Goal: Information Seeking & Learning: Learn about a topic

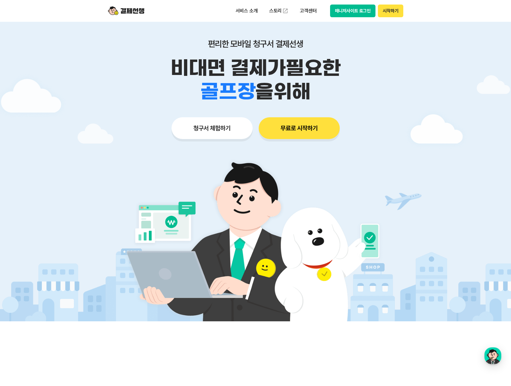
scroll to position [30, 0]
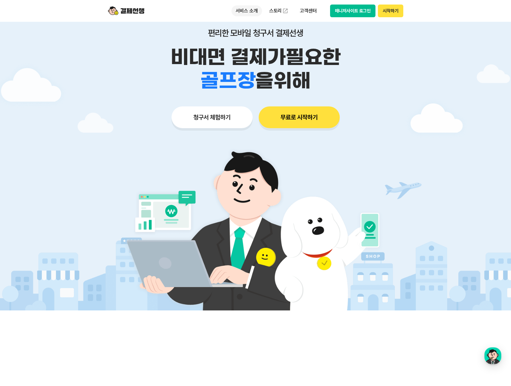
click at [246, 11] on p "서비스 소개" at bounding box center [246, 10] width 31 height 11
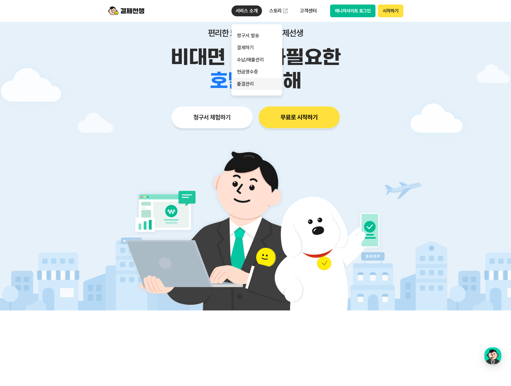
click at [257, 83] on link "출결관리" at bounding box center [256, 84] width 51 height 12
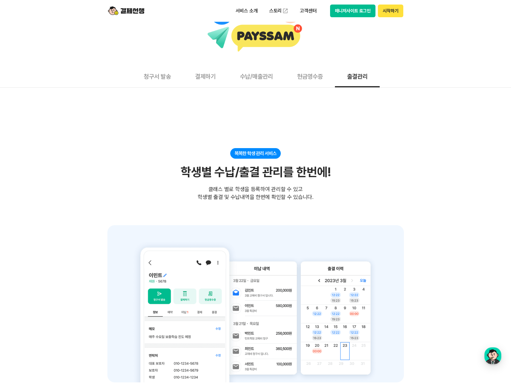
click at [304, 80] on button "현금영수증" at bounding box center [310, 76] width 50 height 22
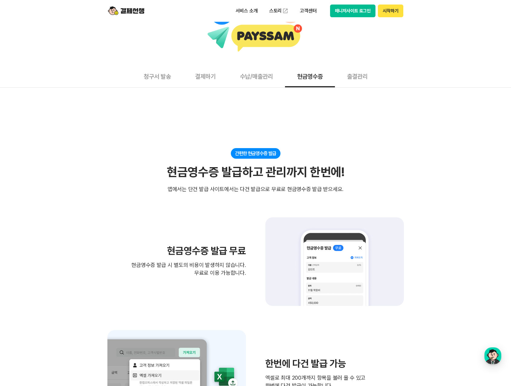
click at [251, 79] on button "수납/매출관리" at bounding box center [256, 76] width 57 height 22
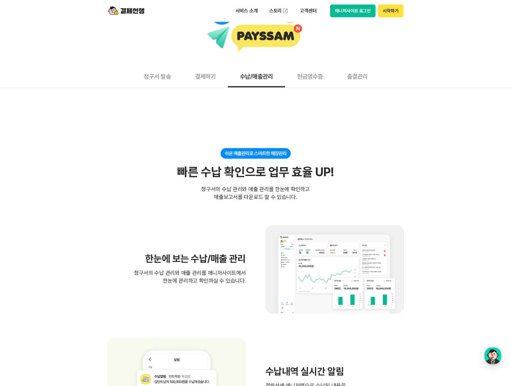
click at [310, 78] on button "현금영수증" at bounding box center [310, 76] width 50 height 22
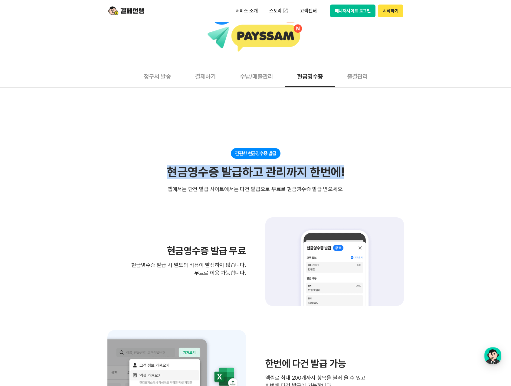
drag, startPoint x: 161, startPoint y: 169, endPoint x: 444, endPoint y: 179, distance: 283.1
click at [378, 191] on div "간편한 현금영수증 발급 현금영수증 발급하고 관리까지 한번에! 현금영수증 발급하고 관리까지 한번에! 앱에서는 단건 발급 사이트에서는 다건 발급으…" at bounding box center [255, 170] width 296 height 45
drag, startPoint x: 407, startPoint y: 187, endPoint x: 257, endPoint y: 88, distance: 180.2
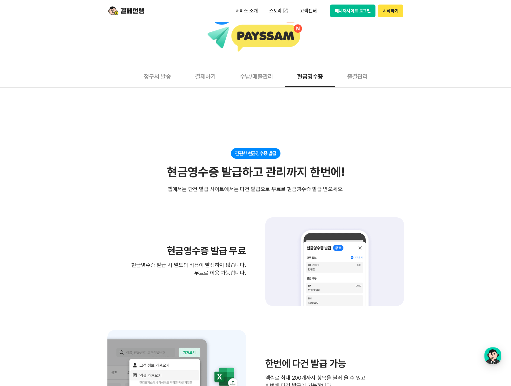
click at [251, 80] on button "수납/매출관리" at bounding box center [256, 76] width 57 height 22
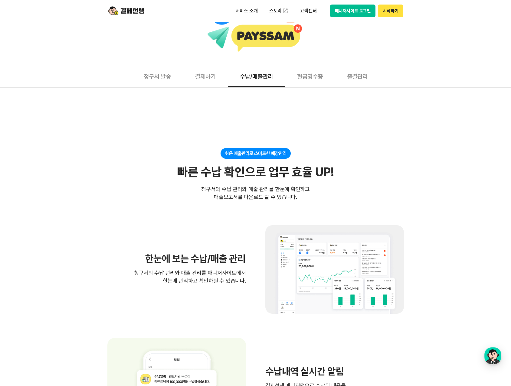
click at [289, 195] on div "청구서의 수납 관리와 매출 관리를 한눈에 확인하고 매출보고서를 다운로드 할 수 있습니다." at bounding box center [255, 193] width 109 height 16
drag, startPoint x: 288, startPoint y: 184, endPoint x: 397, endPoint y: 199, distance: 109.8
click at [400, 199] on div "쉬운 매출관리로 스마트한 매장관리 빠른 수납 확인으로 업무 효율 UP! 빠른 수납 확인으로 업무 효율 UP! 청구서의 수납 관리와 매출 관리를…" at bounding box center [255, 174] width 296 height 53
click at [347, 199] on div "쉬운 매출관리로 스마트한 매장관리 빠른 수납 확인으로 업무 효율 UP! 빠른 수납 확인으로 업무 효율 UP! 청구서의 수납 관리와 매출 관리를…" at bounding box center [255, 174] width 296 height 53
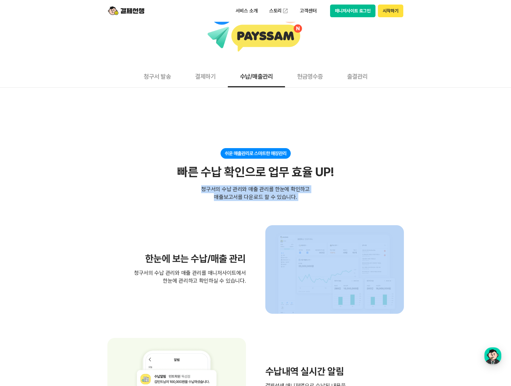
drag, startPoint x: 196, startPoint y: 187, endPoint x: 373, endPoint y: 201, distance: 178.1
click at [283, 200] on div "청구서의 수납 관리와 매출 관리를 한눈에 확인하고 매출보고서를 다운로드 할 수 있습니다." at bounding box center [255, 193] width 109 height 16
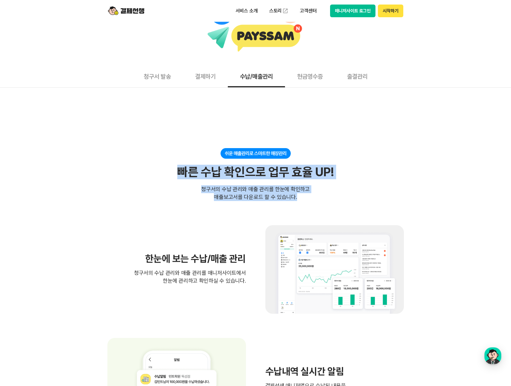
drag, startPoint x: 319, startPoint y: 195, endPoint x: 164, endPoint y: 193, distance: 155.1
click at [164, 193] on div "쉬운 매출관리로 스마트한 매장관리 빠른 수납 확인으로 업무 효율 UP! 빠른 수납 확인으로 업무 효율 UP! 청구서의 수납 관리와 매출 관리를…" at bounding box center [255, 174] width 296 height 53
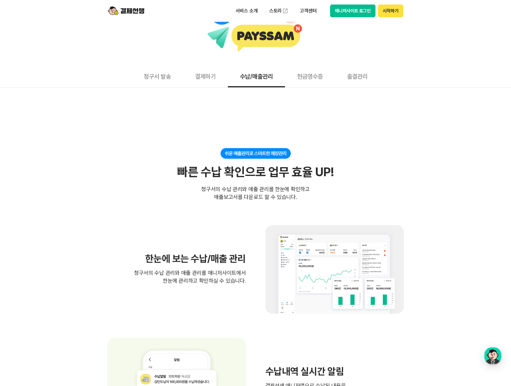
drag, startPoint x: 332, startPoint y: 197, endPoint x: 195, endPoint y: 188, distance: 137.8
click at [195, 188] on div "쉬운 매출관리로 스마트한 매장관리 빠른 수납 확인으로 업무 효율 UP! 빠른 수납 확인으로 업무 효율 UP! 청구서의 수납 관리와 매출 관리를…" at bounding box center [255, 174] width 296 height 53
click at [403, 200] on div "쉬운 매출관리로 스마트한 매장관리 빠른 수납 확인으로 업무 효율 UP! 빠른 수납 확인으로 업무 효율 UP! 청구서의 수납 관리와 매출 관리를…" at bounding box center [255, 174] width 296 height 53
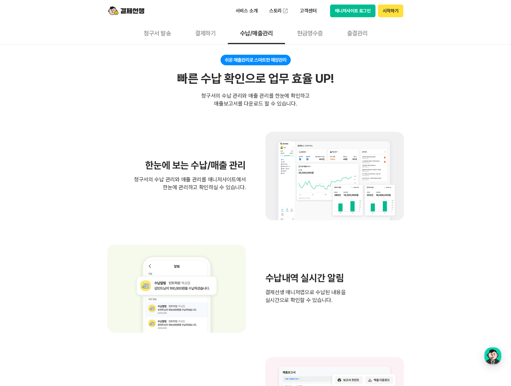
scroll to position [272, 0]
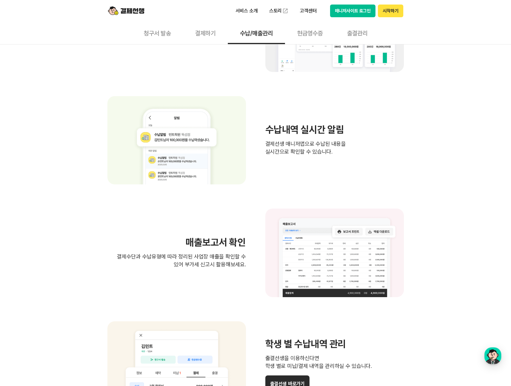
drag, startPoint x: 266, startPoint y: 128, endPoint x: 347, endPoint y: 160, distance: 87.1
click at [347, 160] on div "수납내역 실시간 알림 결제선생 매니저앱으로 수납된 내용을 실시간으로 확인할 수 있습니다." at bounding box center [255, 140] width 296 height 89
click at [315, 174] on div "수납내역 실시간 알림 결제선생 매니저앱으로 수납된 내용을 실시간으로 확인할 수 있습니다." at bounding box center [255, 140] width 296 height 89
drag, startPoint x: 346, startPoint y: 150, endPoint x: 242, endPoint y: 121, distance: 108.1
click at [242, 121] on div "수납내역 실시간 알림 결제선생 매니저앱으로 수납된 내용을 실시간으로 확인할 수 있습니다." at bounding box center [255, 140] width 296 height 89
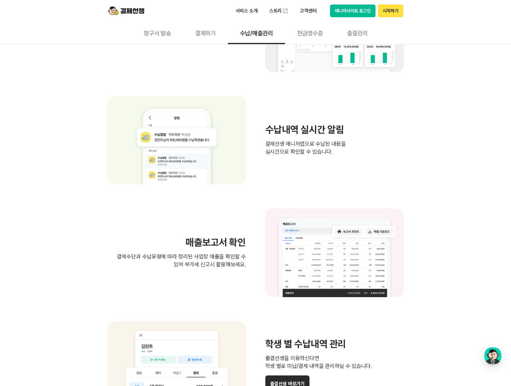
click at [310, 165] on div "수납내역 실시간 알림 결제선생 매니저앱으로 수납된 내용을 실시간으로 확인할 수 있습니다." at bounding box center [255, 140] width 296 height 89
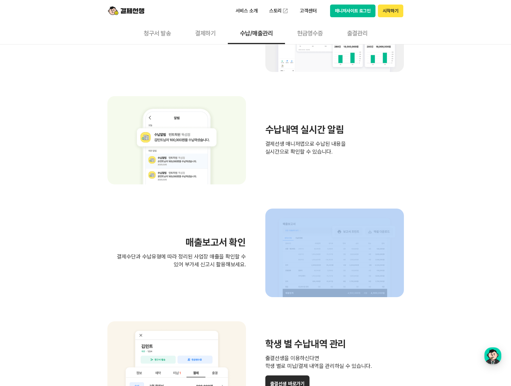
drag, startPoint x: 155, startPoint y: 235, endPoint x: 294, endPoint y: 275, distance: 144.9
click at [294, 275] on div "매출보고서 확인 결제수단과 수납유형에 따라 정리된 사업장 매출을 확인할 수 있어 부가세 신고시 활용해보세요." at bounding box center [255, 253] width 296 height 89
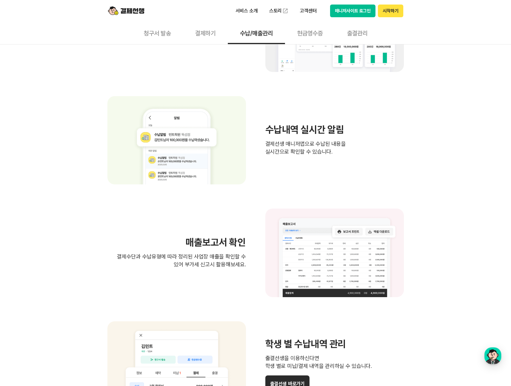
click at [239, 284] on div "매출보고서 확인 결제수단과 수납유형에 따라 정리된 사업장 매출을 확인할 수 있어 부가세 신고시 활용해보세요." at bounding box center [255, 253] width 296 height 89
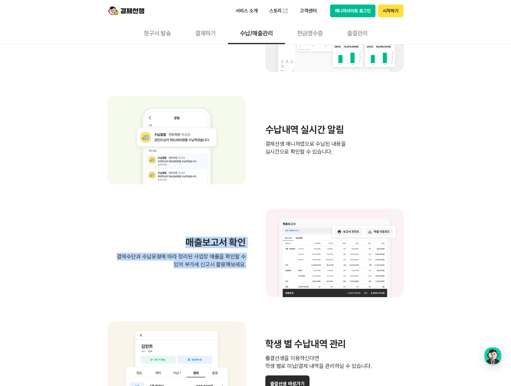
drag, startPoint x: 252, startPoint y: 267, endPoint x: 184, endPoint y: 242, distance: 72.9
click at [184, 242] on div "매출보고서 확인 결제수단과 수납유형에 따라 정리된 사업장 매출을 확인할 수 있어 부가세 신고시 활용해보세요." at bounding box center [255, 253] width 296 height 89
click at [204, 290] on div "매출보고서 확인 결제수단과 수납유형에 따라 정리된 사업장 매출을 확인할 수 있어 부가세 신고시 활용해보세요." at bounding box center [255, 253] width 296 height 89
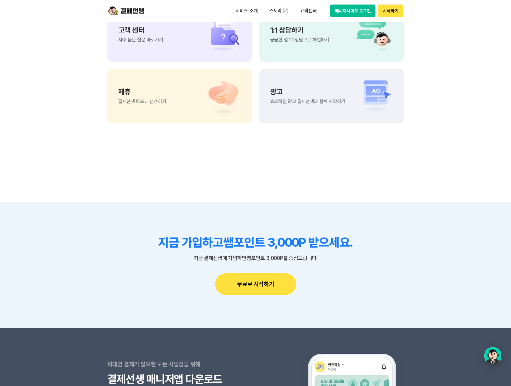
scroll to position [665, 0]
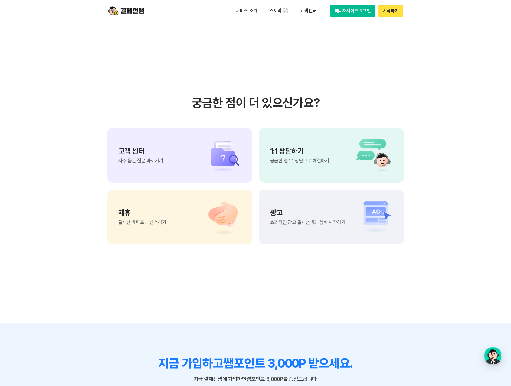
click at [460, 234] on section "궁금한 점이 더 있으신가요? 고객 센터 자주 묻는 질문 바로가기 1:1 상담하기 궁금한 점 1:1 상담으로 해결하기 제휴 결제선생 파트너 신청…" at bounding box center [255, 170] width 511 height 306
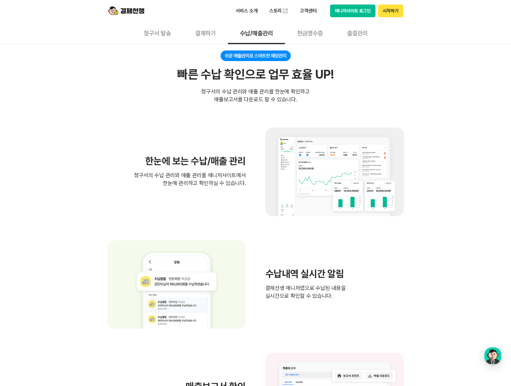
scroll to position [0, 0]
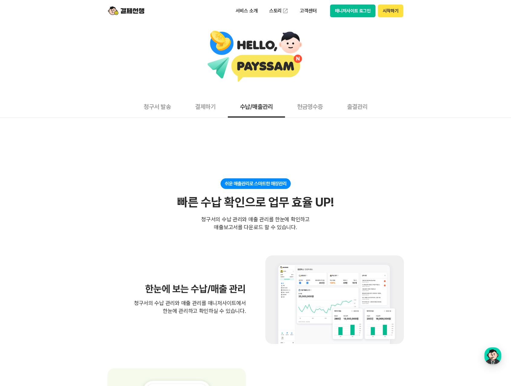
click at [205, 106] on button "결제하기" at bounding box center [205, 106] width 45 height 22
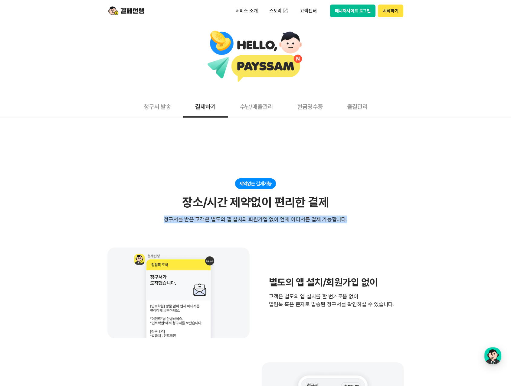
drag, startPoint x: 162, startPoint y: 197, endPoint x: 370, endPoint y: 216, distance: 209.1
click at [370, 216] on div "제약없는 결제가능 장소/시간 제약없이 편리한 결제 청구서를 받은 고객은 별도의 앱 설치와 회원가입 없이 언제 어디서든 결제 가능합니다." at bounding box center [255, 200] width 296 height 45
click at [321, 227] on section "제약없는 결제가능 장소/시간 제약없이 편리한 결제 청구서를 받은 고객은 별도의 앱 설치와 회원가입 없이 언제 어디서든 결제 가능합니다. 별도의…" at bounding box center [255, 373] width 296 height 390
drag, startPoint x: 169, startPoint y: 219, endPoint x: 386, endPoint y: 222, distance: 217.1
click at [386, 222] on div "제약없는 결제가능 장소/시간 제약없이 편리한 결제 청구서를 받은 고객은 별도의 앱 설치와 회원가입 없이 언제 어디서든 결제 가능합니다." at bounding box center [255, 200] width 296 height 45
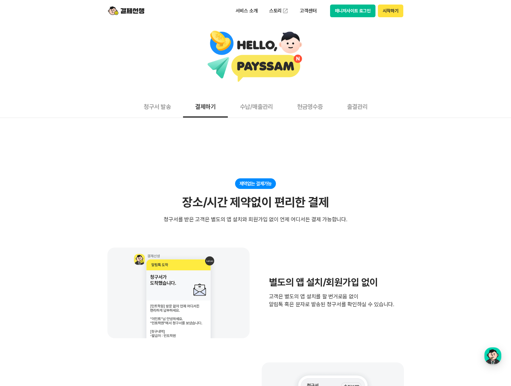
click at [246, 231] on section "제약없는 결제가능 장소/시간 제약없이 편리한 결제 청구서를 받은 고객은 별도의 앱 설치와 회원가입 없이 언제 어디서든 결제 가능합니다. 별도의…" at bounding box center [255, 373] width 296 height 390
drag, startPoint x: 213, startPoint y: 221, endPoint x: 394, endPoint y: 222, distance: 181.4
click at [394, 222] on div "제약없는 결제가능 장소/시간 제약없이 편리한 결제 청구서를 받은 고객은 별도의 앱 설치와 회원가입 없이 언제 어디서든 결제 가능합니다." at bounding box center [255, 200] width 296 height 45
click at [298, 230] on section "제약없는 결제가능 장소/시간 제약없이 편리한 결제 청구서를 받은 고객은 별도의 앱 설치와 회원가입 없이 언제 어디서든 결제 가능합니다. 별도의…" at bounding box center [255, 373] width 296 height 390
drag, startPoint x: 363, startPoint y: 220, endPoint x: 160, endPoint y: 213, distance: 203.3
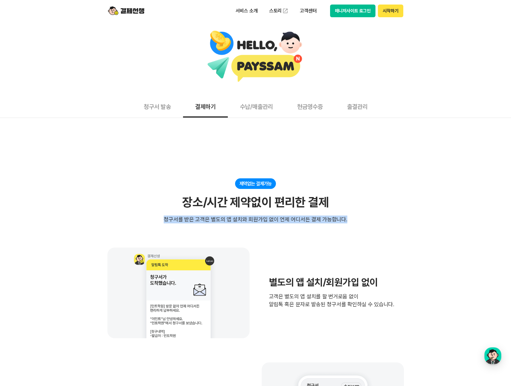
click at [160, 213] on div "제약없는 결제가능 장소/시간 제약없이 편리한 결제 청구서를 받은 고객은 별도의 앱 설치와 회원가입 없이 언제 어디서든 결제 가능합니다." at bounding box center [255, 200] width 296 height 45
click at [367, 235] on section "제약없는 결제가능 장소/시간 제약없이 편리한 결제 청구서를 받은 고객은 별도의 앱 설치와 회원가입 없이 언제 어디서든 결제 가능합니다. 별도의…" at bounding box center [255, 373] width 296 height 390
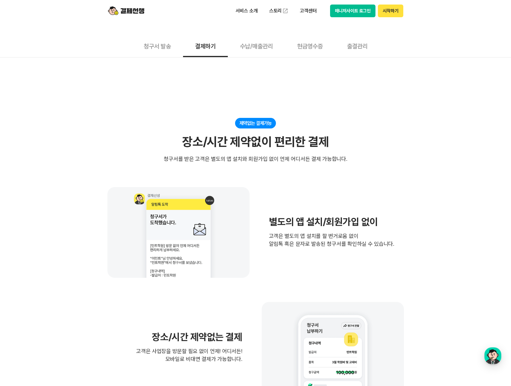
scroll to position [30, 0]
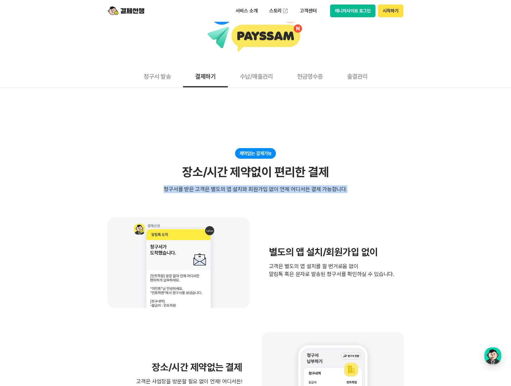
drag, startPoint x: 199, startPoint y: 189, endPoint x: 429, endPoint y: 188, distance: 229.7
click at [284, 193] on div "청구서를 받은 고객은 별도의 앱 설치와 회원가입 없이 언제 어디서든 결제 가능합니다." at bounding box center [255, 189] width 183 height 8
drag, startPoint x: 363, startPoint y: 189, endPoint x: 421, endPoint y: 190, distance: 57.5
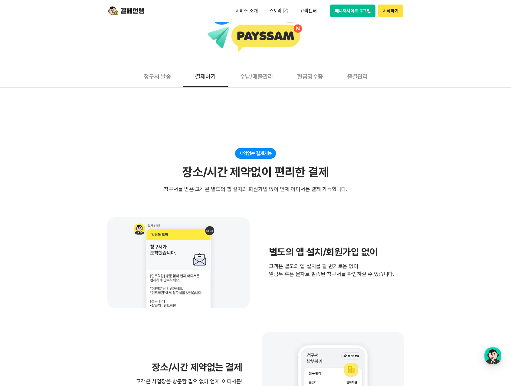
click at [317, 206] on section "제약없는 결제가능 장소/시간 제약없이 편리한 결제 청구서를 받은 고객은 별도의 앱 설치와 회원가입 없이 언제 어디서든 결제 가능합니다. 별도의…" at bounding box center [255, 343] width 296 height 390
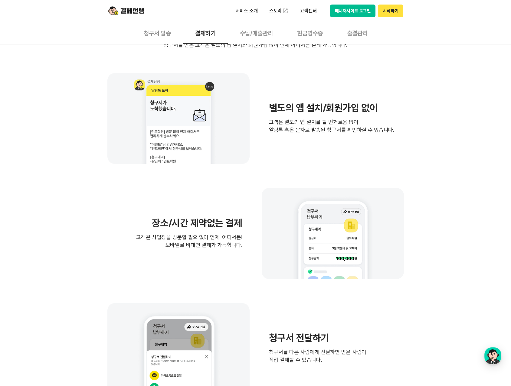
scroll to position [181, 0]
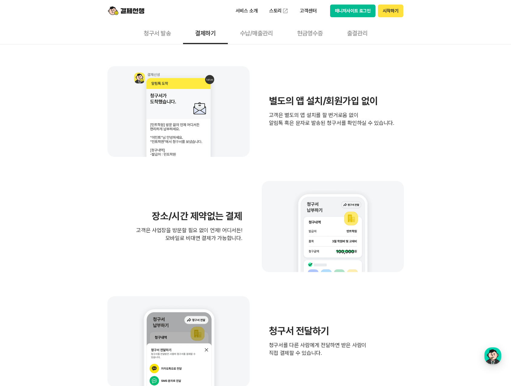
drag, startPoint x: 274, startPoint y: 125, endPoint x: 443, endPoint y: 131, distance: 168.5
click at [391, 138] on div "별도의 앱 설치/회원가입 없이 고객은 별도의 앱 설치를 할 번거로움 없이 알림톡 혹은 문자로 발송된 청구서를 확인하실 수 있습니다." at bounding box center [255, 111] width 296 height 91
drag, startPoint x: 403, startPoint y: 124, endPoint x: 252, endPoint y: 118, distance: 151.3
click at [252, 118] on div "별도의 앱 설치/회원가입 없이 고객은 별도의 앱 설치를 할 번거로움 없이 알림톡 혹은 문자로 발송된 청구서를 확인하실 수 있습니다." at bounding box center [255, 111] width 296 height 91
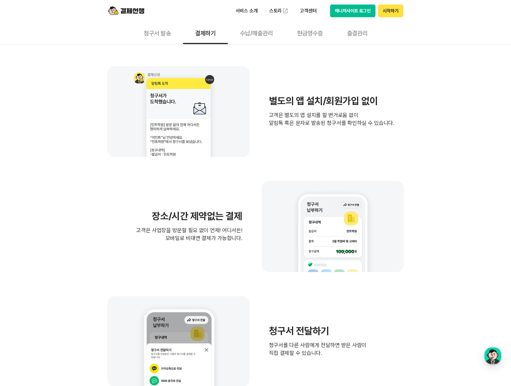
click at [382, 162] on div "별도의 앱 설치/회원가입 없이 고객은 별도의 앱 설치를 할 번거로움 없이 알림톡 혹은 문자로 발송된 청구서를 확인하실 수 있습니다. 장소/시간…" at bounding box center [255, 226] width 296 height 321
drag, startPoint x: 142, startPoint y: 216, endPoint x: 248, endPoint y: 247, distance: 110.9
click at [248, 247] on div "장소/시간 제약없는 결제 고객은 사업장을 방문할 필요 없이 언제! 어디서든! 모바일로 비대면 결제가 가능합니다." at bounding box center [255, 226] width 296 height 91
click at [195, 251] on div "장소/시간 제약없는 결제 고객은 사업장을 방문할 필요 없이 언제! 어디서든! 모바일로 비대면 결제가 가능합니다." at bounding box center [255, 226] width 296 height 91
click at [228, 252] on div "장소/시간 제약없는 결제 고객은 사업장을 방문할 필요 없이 언제! 어디서든! 모바일로 비대면 결제가 가능합니다." at bounding box center [255, 226] width 296 height 91
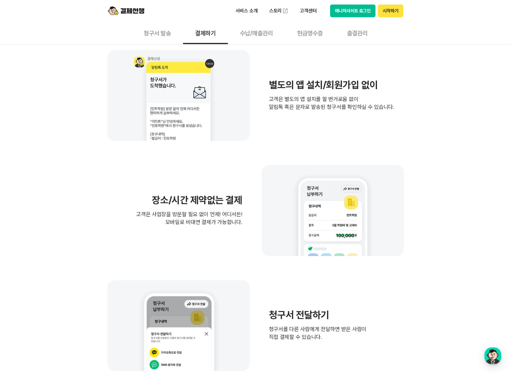
scroll to position [212, 0]
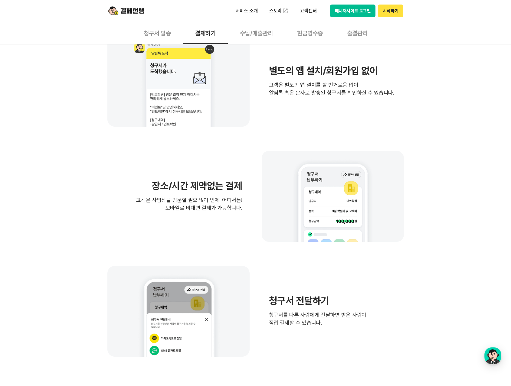
click at [229, 198] on p "고객은 사업장을 방문할 필요 없이 언제! 어디서든! 모바일로 비대면 결제가 가능합니다." at bounding box center [189, 204] width 106 height 16
drag, startPoint x: 244, startPoint y: 208, endPoint x: 135, endPoint y: 174, distance: 113.9
click at [135, 174] on div "장소/시간 제약없는 결제 고객은 사업장을 방문할 필요 없이 언제! 어디서든! 모바일로 비대면 결제가 가능합니다." at bounding box center [255, 196] width 296 height 91
click at [192, 209] on p "고객은 사업장을 방문할 필요 없이 언제! 어디서든! 모바일로 비대면 결제가 가능합니다." at bounding box center [189, 204] width 106 height 16
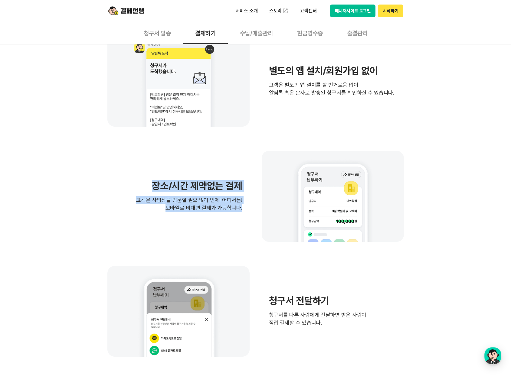
drag, startPoint x: 135, startPoint y: 182, endPoint x: 241, endPoint y: 215, distance: 111.5
click at [241, 215] on div "장소/시간 제약없는 결제 고객은 사업장을 방문할 필요 없이 언제! 어디서든! 모바일로 비대면 결제가 가능합니다." at bounding box center [255, 196] width 296 height 91
click at [202, 239] on div "장소/시간 제약없는 결제 고객은 사업장을 방문할 필요 없이 언제! 어디서든! 모바일로 비대면 결제가 가능합니다." at bounding box center [255, 196] width 296 height 91
drag, startPoint x: 266, startPoint y: 296, endPoint x: 379, endPoint y: 329, distance: 118.5
click at [379, 329] on div "청구서 전달하기 청구서를 다른 사람에게 전달하면 받은 사람이 직접 결제할 수 있습니다." at bounding box center [255, 311] width 296 height 91
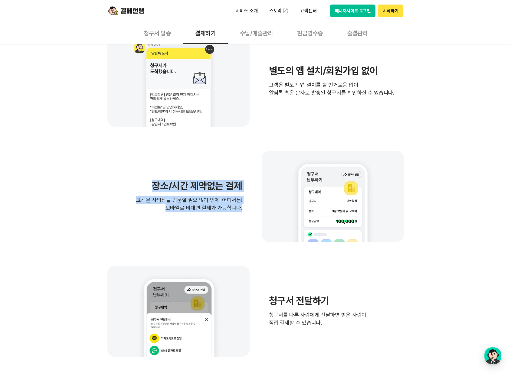
click at [302, 329] on div "청구서 전달하기 청구서를 다른 사람에게 전달하면 받은 사람이 직접 결제할 수 있습니다." at bounding box center [255, 311] width 296 height 91
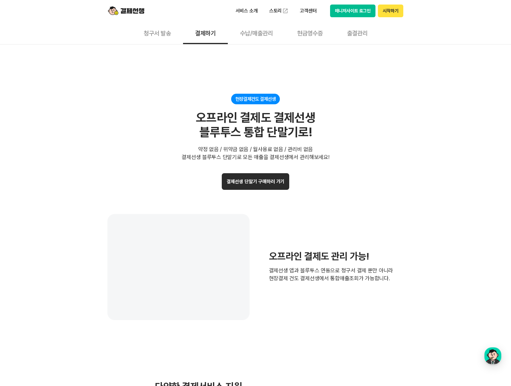
scroll to position [1149, 0]
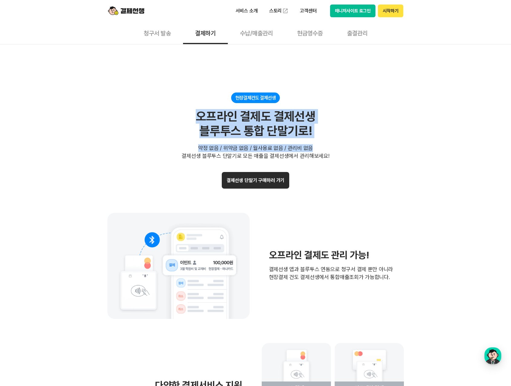
drag, startPoint x: 200, startPoint y: 119, endPoint x: 371, endPoint y: 141, distance: 172.3
click at [371, 141] on div "현장결제건도 결제선생 오프라인 결제도 결제선생 블루투스 통합 단말기로! 약정 없음 / 위약금 없음 / 월사용료 없음 / 관리비 없음 결제선생 …" at bounding box center [255, 125] width 296 height 67
click at [272, 138] on div "현장결제건도 결제선생 오프라인 결제도 결제선생 블루투스 통합 단말기로! 약정 없음 / 위약금 없음 / 월사용료 없음 / 관리비 없음 결제선생 …" at bounding box center [255, 125] width 296 height 67
drag, startPoint x: 364, startPoint y: 160, endPoint x: 134, endPoint y: 104, distance: 236.7
click at [134, 104] on div "현장결제건도 결제선생 오프라인 결제도 결제선생 블루투스 통합 단말기로! 약정 없음 / 위약금 없음 / 월사용료 없음 / 관리비 없음 결제선생 …" at bounding box center [255, 125] width 296 height 67
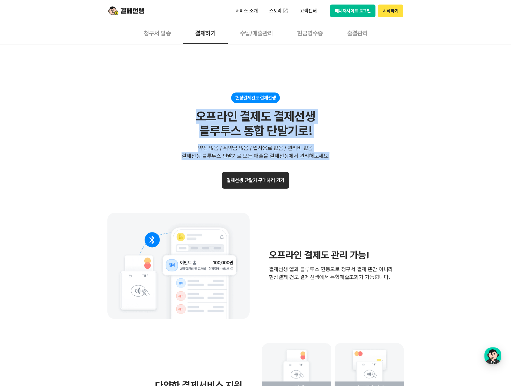
click at [223, 147] on div "약정 없음 / 위약금 없음 / 월사용료 없음 / 관리비 없음 결제선생 블루투스 단말기로 모든 매출을 결제선생에서 관리해보세요!" at bounding box center [255, 152] width 148 height 16
drag, startPoint x: 289, startPoint y: 139, endPoint x: 379, endPoint y: 159, distance: 92.3
click at [379, 159] on div "현장결제건도 결제선생 오프라인 결제도 결제선생 블루투스 통합 단말기로! 약정 없음 / 위약금 없음 / 월사용료 없음 / 관리비 없음 결제선생 …" at bounding box center [255, 125] width 296 height 67
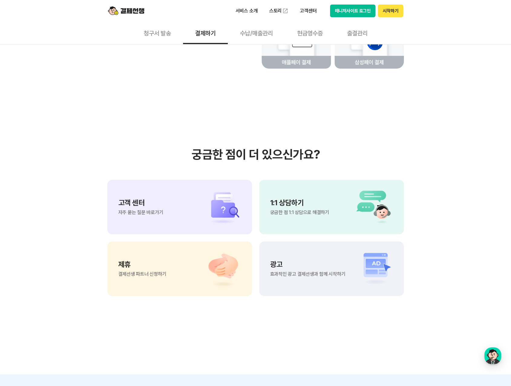
scroll to position [1542, 0]
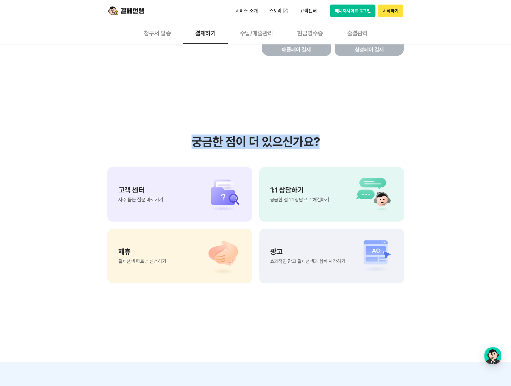
drag, startPoint x: 212, startPoint y: 133, endPoint x: 399, endPoint y: 135, distance: 187.1
click at [399, 135] on section "궁금한 점이 더 있으신가요? 고객 센터 자주 묻는 질문 바로가기 1:1 상담하기 궁금한 점 1:1 상담으로 해결하기 제휴 결제선생 파트너 신청…" at bounding box center [255, 209] width 511 height 306
click at [439, 149] on section "궁금한 점이 더 있으신가요? 고객 센터 자주 묻는 질문 바로가기 1:1 상담하기 궁금한 점 1:1 상담으로 해결하기 제휴 결제선생 파트너 신청…" at bounding box center [255, 209] width 511 height 306
click at [440, 138] on section "궁금한 점이 더 있으신가요? 고객 센터 자주 묻는 질문 바로가기 1:1 상담하기 궁금한 점 1:1 상담으로 해결하기 제휴 결제선생 파트너 신청…" at bounding box center [255, 209] width 511 height 306
click at [454, 155] on section "궁금한 점이 더 있으신가요? 고객 센터 자주 묻는 질문 바로가기 1:1 상담하기 궁금한 점 1:1 상담으로 해결하기 제휴 결제선생 파트너 신청…" at bounding box center [255, 209] width 511 height 306
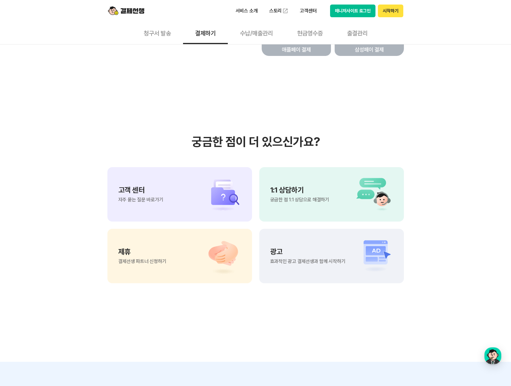
drag, startPoint x: 69, startPoint y: 165, endPoint x: 349, endPoint y: 140, distance: 281.3
click at [348, 140] on section "궁금한 점이 더 있으신가요? 고객 센터 자주 묻는 질문 바로가기 1:1 상담하기 궁금한 점 1:1 상담으로 해결하기 제휴 결제선생 파트너 신청…" at bounding box center [255, 209] width 511 height 306
click at [360, 140] on h3 "궁금한 점이 더 있으신가요?" at bounding box center [255, 142] width 296 height 15
drag, startPoint x: 362, startPoint y: 147, endPoint x: 128, endPoint y: 136, distance: 234.5
click at [127, 136] on h3 "궁금한 점이 더 있으신가요?" at bounding box center [255, 142] width 296 height 15
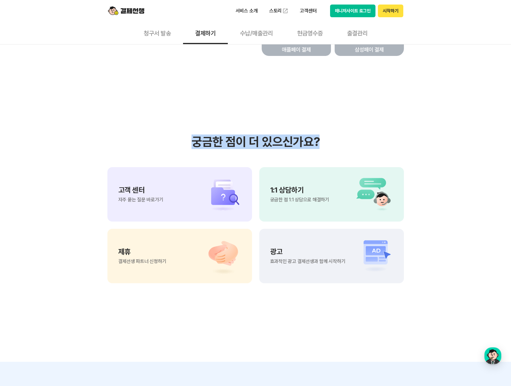
click at [372, 145] on h3 "궁금한 점이 더 있으신가요?" at bounding box center [255, 142] width 296 height 15
click at [430, 266] on section "궁금한 점이 더 있으신가요? 고객 센터 자주 묻는 질문 바로가기 1:1 상담하기 궁금한 점 1:1 상담으로 해결하기 제휴 결제선생 파트너 신청…" at bounding box center [255, 209] width 511 height 306
click at [411, 108] on section "궁금한 점이 더 있으신가요? 고객 센터 자주 묻는 질문 바로가기 1:1 상담하기 궁금한 점 1:1 상담으로 해결하기 제휴 결제선생 파트너 신청…" at bounding box center [255, 209] width 511 height 306
click at [435, 167] on section "궁금한 점이 더 있으신가요? 고객 센터 자주 묻는 질문 바로가기 1:1 상담하기 궁금한 점 1:1 상담으로 해결하기 제휴 결제선생 파트너 신청…" at bounding box center [255, 209] width 511 height 306
click at [446, 130] on section "궁금한 점이 더 있으신가요? 고객 센터 자주 묻는 질문 바로가기 1:1 상담하기 궁금한 점 1:1 상담으로 해결하기 제휴 결제선생 파트너 신청…" at bounding box center [255, 209] width 511 height 306
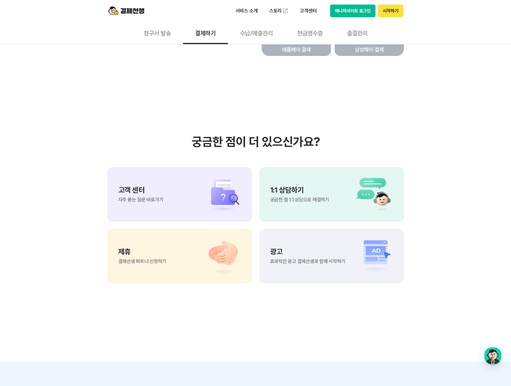
click at [350, 122] on section "궁금한 점이 더 있으신가요? 고객 센터 자주 묻는 질문 바로가기 1:1 상담하기 궁금한 점 1:1 상담으로 해결하기 제휴 결제선생 파트너 신청…" at bounding box center [255, 209] width 511 height 306
click at [331, 195] on div "1:1 상담하기 궁금한 점 1:1 상담으로 해결하기" at bounding box center [331, 194] width 144 height 54
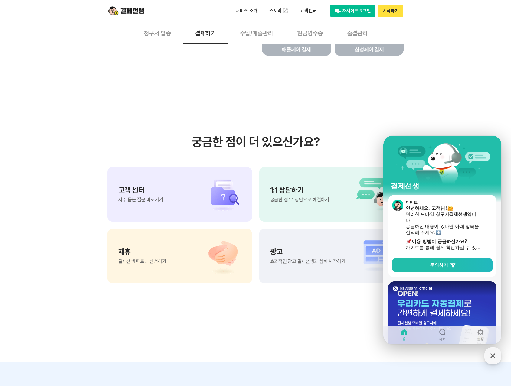
click at [403, 98] on section "궁금한 점이 더 있으신가요? 고객 센터 자주 묻는 질문 바로가기 1:1 상담하기 궁금한 점 1:1 상담으로 해결하기 제휴 결제선생 파트너 신청…" at bounding box center [255, 209] width 511 height 306
click at [497, 361] on icon "button" at bounding box center [492, 355] width 11 height 11
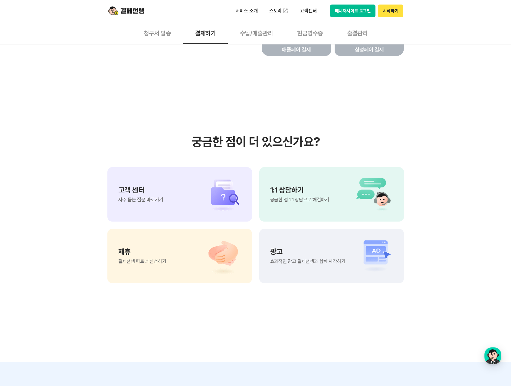
click at [346, 326] on section "궁금한 점이 더 있으신가요? 고객 센터 자주 묻는 질문 바로가기 1:1 상담하기 궁금한 점 1:1 상담으로 해결하기 제휴 결제선생 파트너 신청…" at bounding box center [255, 209] width 511 height 306
drag, startPoint x: 378, startPoint y: 325, endPoint x: 405, endPoint y: 296, distance: 40.0
click at [380, 325] on section "궁금한 점이 더 있으신가요? 고객 센터 자주 묻는 질문 바로가기 1:1 상담하기 궁금한 점 1:1 상담으로 해결하기 제휴 결제선생 파트너 신청…" at bounding box center [255, 209] width 511 height 306
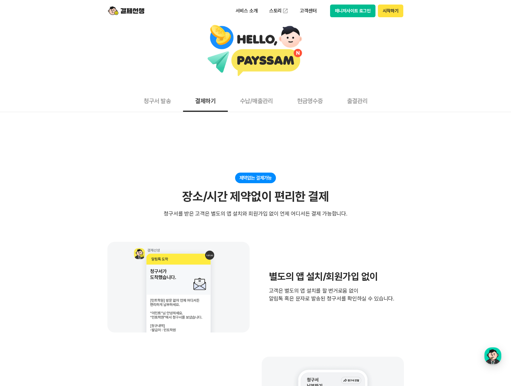
scroll to position [0, 0]
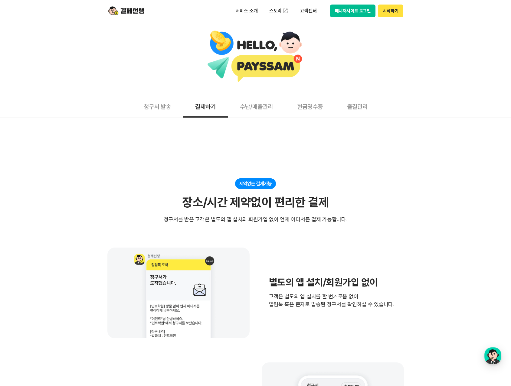
click at [385, 12] on button "시작하기" at bounding box center [390, 11] width 25 height 13
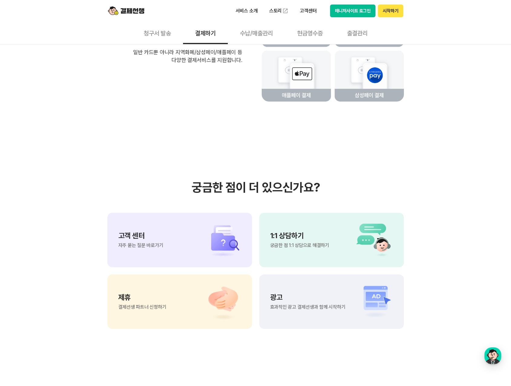
scroll to position [1434, 0]
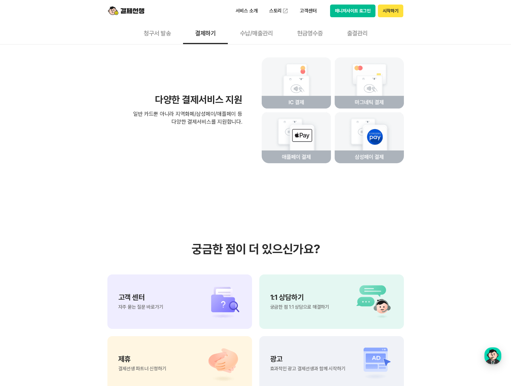
click at [172, 276] on div "고객 센터 자주 묻는 질문 바로가기" at bounding box center [179, 301] width 144 height 54
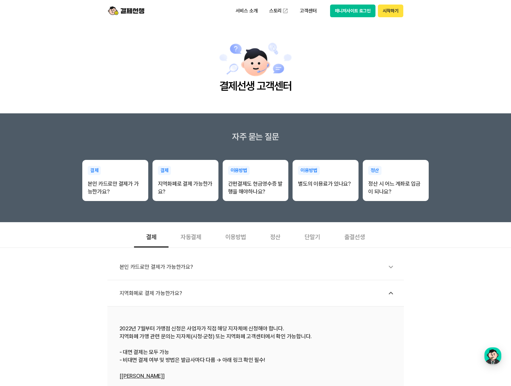
click at [79, 264] on div "본인 카드로만 결제가 가능한가요? 지역화폐로 결제 가능한가요? 2022년 7월부터 가맹점 신청은 사업자가 직접 해당 지자체에 신청해야 합니다.…" at bounding box center [255, 363] width 511 height 230
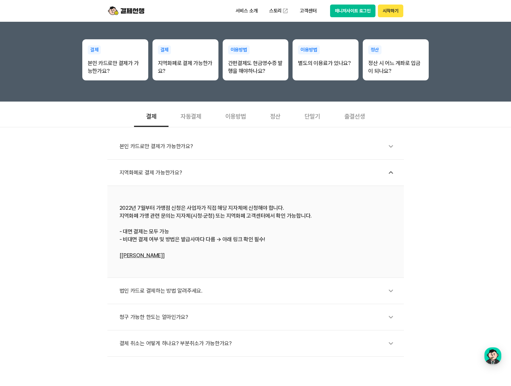
scroll to position [121, 0]
click at [276, 116] on div "정산" at bounding box center [275, 115] width 34 height 22
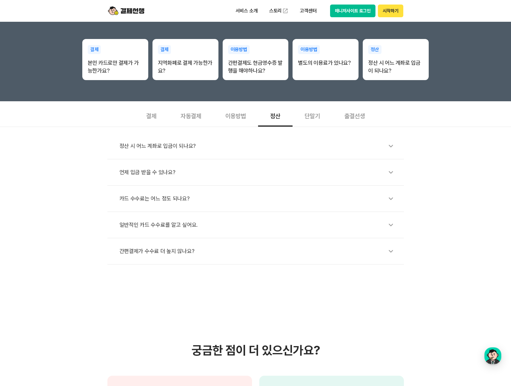
click at [143, 150] on div "정산 시 어느 계좌로 입금이 되나요?" at bounding box center [258, 146] width 278 height 14
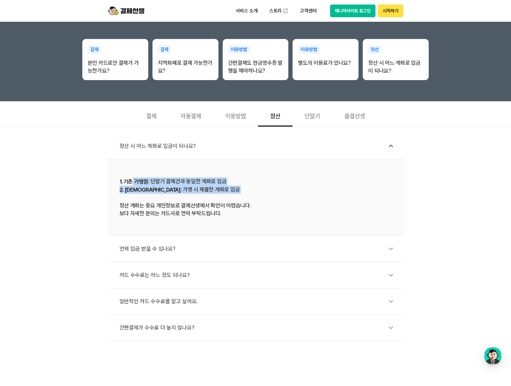
drag, startPoint x: 131, startPoint y: 182, endPoint x: 232, endPoint y: 198, distance: 101.3
click at [232, 198] on div "1. 기존 가맹점 : 단말기 결제건과 동일한 계좌로 입금 2. 신규 가맹점 : 가맹 시 제출한 계좌로 입금 정산 계좌는 중요 개인정보로 결제선…" at bounding box center [255, 197] width 272 height 40
drag, startPoint x: 200, startPoint y: 214, endPoint x: 200, endPoint y: 228, distance: 14.2
click at [200, 214] on div "1. 기존 가맹점 : 단말기 결제건과 동일한 계좌로 입금 2. 신규 가맹점 : 가맹 시 제출한 계좌로 입금 정산 계좌는 중요 개인정보로 결제선…" at bounding box center [255, 197] width 272 height 40
click at [159, 251] on div "언제 입금 받을 수 있나요?" at bounding box center [258, 249] width 278 height 14
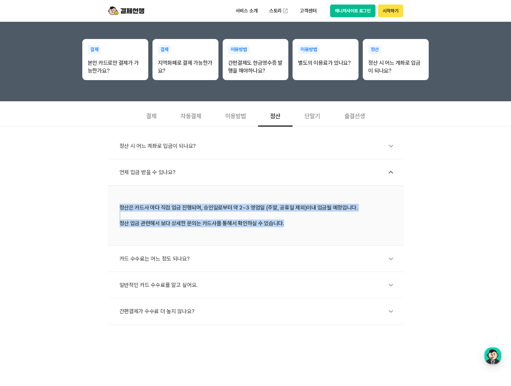
drag, startPoint x: 121, startPoint y: 210, endPoint x: 371, endPoint y: 224, distance: 250.4
click at [371, 224] on li "정산은 카드사 마다 직접 입금 진행되며, 승인일로부터 약 2~3 영업일 (주말, 공휴일 제외)이내 입금될 예정입니다. 정산 입금 관련해서 보다…" at bounding box center [255, 216] width 296 height 60
click at [260, 225] on div "정산은 카드사 마다 직접 입금 진행되며, 승인일로부터 약 2~3 영업일 (주말, 공휴일 제외)이내 입금될 예정입니다. 정산 입금 관련해서 보다…" at bounding box center [255, 216] width 272 height 24
drag, startPoint x: 219, startPoint y: 212, endPoint x: 129, endPoint y: 203, distance: 90.5
click at [129, 203] on li "정산은 카드사 마다 직접 입금 진행되며, 승인일로부터 약 2~3 영업일 (주말, 공휴일 제외)이내 입금될 예정입니다. 정산 입금 관련해서 보다…" at bounding box center [255, 216] width 296 height 60
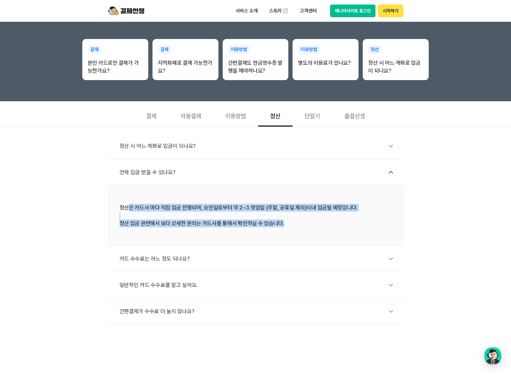
click at [213, 220] on div "정산은 카드사 마다 직접 입금 진행되며, 승인일로부터 약 2~3 영업일 (주말, 공휴일 제외)이내 입금될 예정입니다. 정산 입금 관련해서 보다…" at bounding box center [255, 216] width 272 height 24
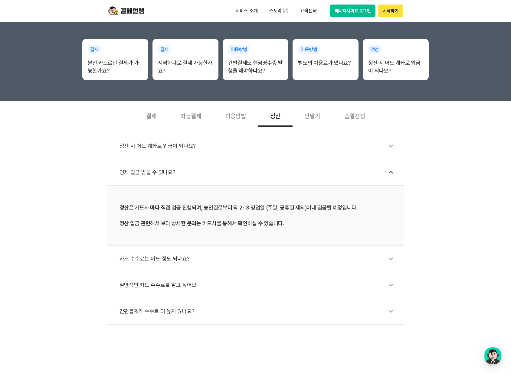
click at [168, 259] on div "카드 수수료는 어느 정도 되나요?" at bounding box center [258, 259] width 278 height 14
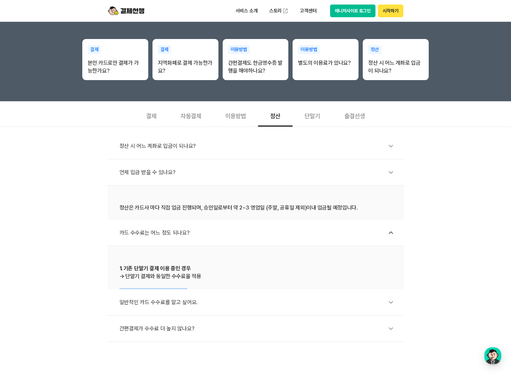
click at [61, 260] on div "정산 시 어느 계좌로 입금이 되나요? 언제 입금 받을 수 있나요? 정산은 카드사 마다 직접 입금 진행되며, 승인일로부터 약 2~3 영업일 (주…" at bounding box center [255, 234] width 511 height 215
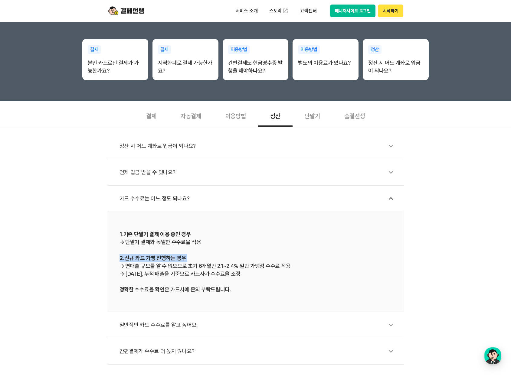
drag, startPoint x: 131, startPoint y: 235, endPoint x: 233, endPoint y: 239, distance: 101.9
click at [233, 239] on div "1. 기존 단말기 결제 이용 중인 경우 → 단말기 결제와 동일한 수수료율 적용 2. 신규 카드 가맹 진행하는 경우 → 연매출 규모를 알 수 없…" at bounding box center [255, 261] width 272 height 63
click at [172, 242] on div "1. 기존 단말기 결제 이용 중인 경우 → 단말기 결제와 동일한 수수료율 적용 2. 신규 카드 가맹 진행하는 경우 → 연매출 규모를 알 수 없…" at bounding box center [255, 261] width 272 height 63
drag, startPoint x: 211, startPoint y: 242, endPoint x: 137, endPoint y: 243, distance: 74.1
click at [137, 243] on div "1. 기존 단말기 결제 이용 중인 경우 → 단말기 결제와 동일한 수수료율 적용 2. 신규 카드 가맹 진행하는 경우 → 연매출 규모를 알 수 없…" at bounding box center [255, 261] width 272 height 63
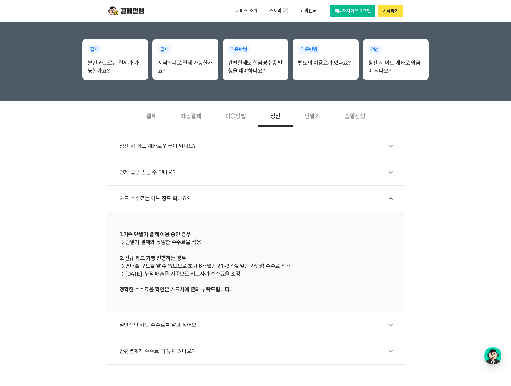
click at [162, 261] on div "1. 기존 단말기 결제 이용 중인 경우 → 단말기 결제와 동일한 수수료율 적용 2. 신규 카드 가맹 진행하는 경우 → 연매출 규모를 알 수 없…" at bounding box center [255, 261] width 272 height 63
drag, startPoint x: 138, startPoint y: 268, endPoint x: 305, endPoint y: 267, distance: 166.9
click at [305, 267] on div "1. 기존 단말기 결제 이용 중인 경우 → 단말기 결제와 동일한 수수료율 적용 2. 신규 카드 가맹 진행하는 경우 → 연매출 규모를 알 수 없…" at bounding box center [255, 261] width 272 height 63
click at [259, 281] on div "1. 기존 단말기 결제 이용 중인 경우 → 단말기 결제와 동일한 수수료율 적용 2. 신규 카드 가맹 진행하는 경우 → 연매출 규모를 알 수 없…" at bounding box center [255, 261] width 272 height 63
drag, startPoint x: 302, startPoint y: 266, endPoint x: 124, endPoint y: 268, distance: 178.7
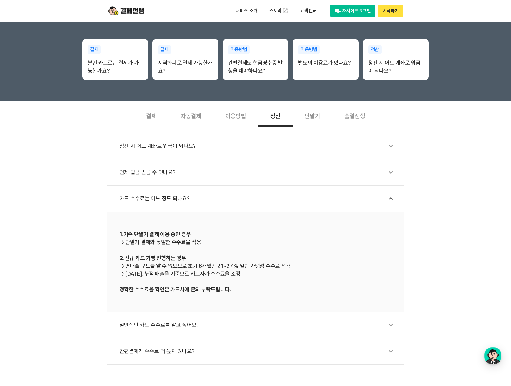
click at [124, 268] on div "1. 기존 단말기 결제 이용 중인 경우 → 단말기 결제와 동일한 수수료율 적용 2. 신규 카드 가맹 진행하는 경우 → 연매출 규모를 알 수 없…" at bounding box center [255, 261] width 272 height 63
click at [223, 274] on div "1. 기존 단말기 결제 이용 중인 경우 → 단말기 결제와 동일한 수수료율 적용 2. 신규 카드 가맹 진행하는 경우 → 연매출 규모를 알 수 없…" at bounding box center [255, 261] width 272 height 63
drag, startPoint x: 195, startPoint y: 266, endPoint x: 334, endPoint y: 265, distance: 139.1
click at [334, 265] on div "1. 기존 단말기 결제 이용 중인 경우 → 단말기 결제와 동일한 수수료율 적용 2. 신규 카드 가맹 진행하는 경우 → 연매출 규모를 알 수 없…" at bounding box center [255, 261] width 272 height 63
click at [250, 272] on div "1. 기존 단말기 결제 이용 중인 경우 → 단말기 결제와 동일한 수수료율 적용 2. 신규 카드 가맹 진행하는 경우 → 연매출 규모를 알 수 없…" at bounding box center [255, 261] width 272 height 63
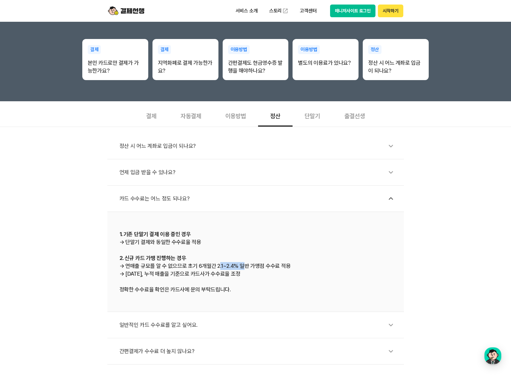
drag, startPoint x: 218, startPoint y: 264, endPoint x: 240, endPoint y: 264, distance: 22.4
click at [240, 264] on div "1. 기존 단말기 결제 이용 중인 경우 → 단말기 결제와 동일한 수수료율 적용 2. 신규 카드 가맹 진행하는 경우 → 연매출 규모를 알 수 없…" at bounding box center [255, 261] width 272 height 63
click at [262, 275] on div "1. 기존 단말기 결제 이용 중인 경우 → 단말기 결제와 동일한 수수료율 적용 2. 신규 카드 가맹 진행하는 경우 → 연매출 규모를 알 수 없…" at bounding box center [255, 261] width 272 height 63
drag, startPoint x: 320, startPoint y: 267, endPoint x: 120, endPoint y: 268, distance: 200.7
click at [120, 268] on div "1. 기존 단말기 결제 이용 중인 경우 → 단말기 결제와 동일한 수수료율 적용 2. 신규 카드 가맹 진행하는 경우 → 연매출 규모를 알 수 없…" at bounding box center [255, 261] width 272 height 63
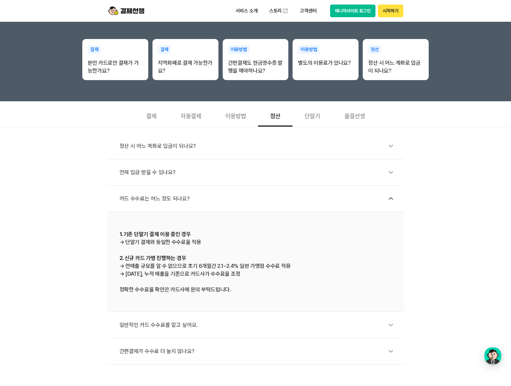
click at [141, 285] on div "1. 기존 단말기 결제 이용 중인 경우 → 단말기 결제와 동일한 수수료율 적용 2. 신규 카드 가맹 진행하는 경우 → 연매출 규모를 알 수 없…" at bounding box center [255, 261] width 272 height 63
drag, startPoint x: 132, startPoint y: 275, endPoint x: 277, endPoint y: 274, distance: 145.7
click at [277, 274] on div "1. 기존 단말기 결제 이용 중인 경우 → 단말기 결제와 동일한 수수료율 적용 2. 신규 카드 가맹 진행하는 경우 → 연매출 규모를 알 수 없…" at bounding box center [255, 261] width 272 height 63
click at [207, 283] on div "1. 기존 단말기 결제 이용 중인 경우 → 단말기 결제와 동일한 수수료율 적용 2. 신규 카드 가맹 진행하는 경우 → 연매출 규모를 알 수 없…" at bounding box center [255, 261] width 272 height 63
drag, startPoint x: 258, startPoint y: 274, endPoint x: 105, endPoint y: 263, distance: 153.0
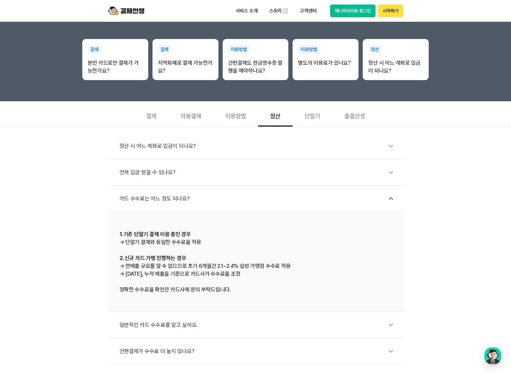
click at [105, 263] on div "정산 시 어느 계좌로 입금이 되나요? 언제 입금 받을 수 있나요? 카드 수수료는 어느 정도 되나요? 1. 기존 단말기 결제 이용 중인 경우 →…" at bounding box center [255, 246] width 511 height 238
click at [243, 275] on div "1. 기존 단말기 결제 이용 중인 경우 → 단말기 결제와 동일한 수수료율 적용 2. 신규 카드 가맹 진행하는 경우 → 연매출 규모를 알 수 없…" at bounding box center [255, 261] width 272 height 63
drag, startPoint x: 197, startPoint y: 267, endPoint x: 332, endPoint y: 268, distance: 134.8
click at [332, 268] on div "1. 기존 단말기 결제 이용 중인 경우 → 단말기 결제와 동일한 수수료율 적용 2. 신규 카드 가맹 진행하는 경우 → 연매출 규모를 알 수 없…" at bounding box center [255, 261] width 272 height 63
click at [213, 277] on div "1. 기존 단말기 결제 이용 중인 경우 → 단말기 결제와 동일한 수수료율 적용 2. 신규 카드 가맹 진행하는 경우 → 연매출 규모를 알 수 없…" at bounding box center [255, 261] width 272 height 63
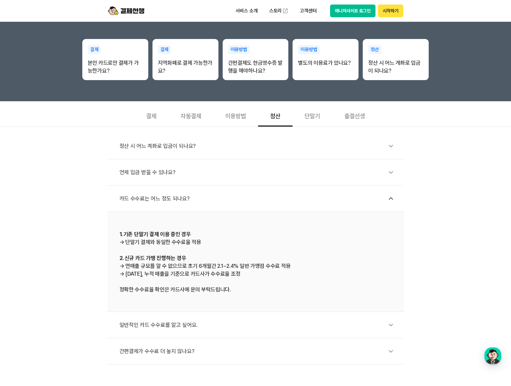
drag, startPoint x: 128, startPoint y: 272, endPoint x: 295, endPoint y: 275, distance: 166.9
click at [295, 275] on div "1. 기존 단말기 결제 이용 중인 경우 → 단말기 결제와 동일한 수수료율 적용 2. 신규 카드 가맹 진행하는 경우 → 연매출 규모를 알 수 없…" at bounding box center [255, 261] width 272 height 63
click at [203, 281] on div "1. 기존 단말기 결제 이용 중인 경우 → 단말기 결제와 동일한 수수료율 적용 2. 신규 카드 가맹 진행하는 경우 → 연매출 규모를 알 수 없…" at bounding box center [255, 261] width 272 height 63
drag, startPoint x: 248, startPoint y: 274, endPoint x: 111, endPoint y: 267, distance: 137.1
click at [111, 267] on li "1. 기존 단말기 결제 이용 중인 경우 → 단말기 결제와 동일한 수수료율 적용 2. 신규 카드 가맹 진행하는 경우 → 연매출 규모를 알 수 없…" at bounding box center [255, 262] width 296 height 100
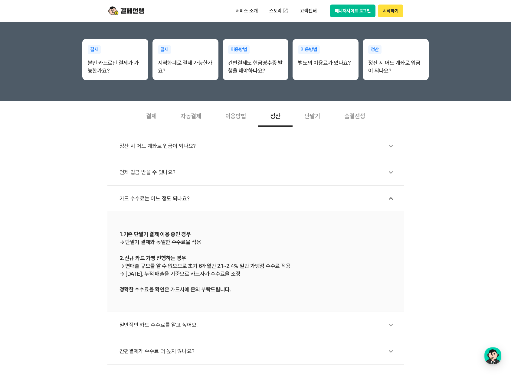
click at [258, 278] on div "1. 기존 단말기 결제 이용 중인 경우 → 단말기 결제와 동일한 수수료율 적용 2. 신규 카드 가맹 진행하는 경우 → 연매출 규모를 알 수 없…" at bounding box center [255, 261] width 272 height 63
drag, startPoint x: 160, startPoint y: 268, endPoint x: 112, endPoint y: 266, distance: 48.1
click at [112, 266] on li "1. 기존 단말기 결제 이용 중인 경우 → 단말기 결제와 동일한 수수료율 적용 2. 신규 카드 가맹 진행하는 경우 → 연매출 규모를 알 수 없…" at bounding box center [255, 262] width 296 height 100
drag, startPoint x: 254, startPoint y: 289, endPoint x: 249, endPoint y: 267, distance: 23.0
click at [254, 288] on div "1. 기존 단말기 결제 이용 중인 경우 → 단말기 결제와 동일한 수수료율 적용 2. 신규 카드 가맹 진행하는 경우 → 연매출 규모를 알 수 없…" at bounding box center [255, 261] width 272 height 63
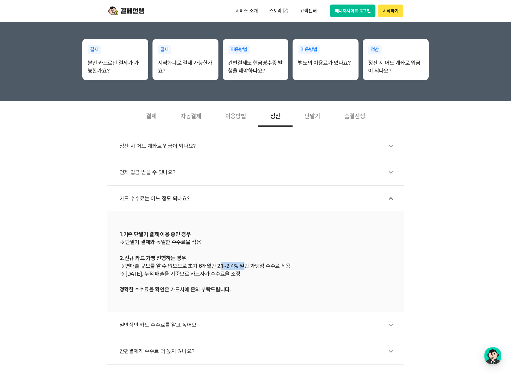
drag, startPoint x: 223, startPoint y: 264, endPoint x: 240, endPoint y: 266, distance: 17.0
click at [240, 266] on div "1. 기존 단말기 결제 이용 중인 경우 → 단말기 결제와 동일한 수수료율 적용 2. 신규 카드 가맹 진행하는 경우 → 연매출 규모를 알 수 없…" at bounding box center [255, 261] width 272 height 63
click at [203, 291] on div "1. 기존 단말기 결제 이용 중인 경우 → 단말기 결제와 동일한 수수료율 적용 2. 신규 카드 가맹 진행하는 경우 → 연매출 규모를 알 수 없…" at bounding box center [255, 261] width 272 height 63
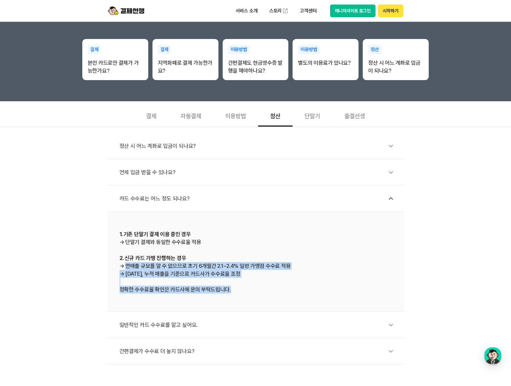
drag, startPoint x: 263, startPoint y: 290, endPoint x: 122, endPoint y: 268, distance: 142.5
click at [122, 268] on div "1. 기존 단말기 결제 이용 중인 경우 → 단말기 결제와 동일한 수수료율 적용 2. 신규 카드 가맹 진행하는 경우 → 연매출 규모를 알 수 없…" at bounding box center [255, 261] width 272 height 63
click at [287, 308] on li "1. 기존 단말기 결제 이용 중인 경우 → 단말기 결제와 동일한 수수료율 적용 2. 신규 카드 가맹 진행하는 경우 → 연매출 규모를 알 수 없…" at bounding box center [255, 262] width 296 height 100
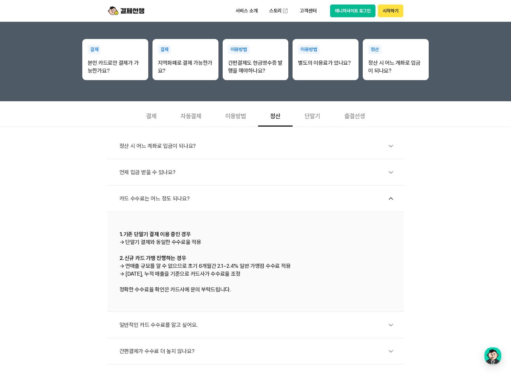
click at [301, 278] on div "1. 기존 단말기 결제 이용 중인 경우 → 단말기 결제와 동일한 수수료율 적용 2. 신규 카드 가맹 진행하는 경우 → 연매출 규모를 알 수 없…" at bounding box center [255, 261] width 272 height 63
click at [352, 258] on div "1. 기존 단말기 결제 이용 중인 경우 → 단말기 결제와 동일한 수수료율 적용 2. 신규 카드 가맹 진행하는 경우 → 연매출 규모를 알 수 없…" at bounding box center [255, 261] width 272 height 63
drag, startPoint x: 405, startPoint y: 251, endPoint x: 325, endPoint y: 232, distance: 82.3
click at [405, 251] on div "정산 시 어느 계좌로 입금이 되나요? 언제 입금 받을 수 있나요? 카드 수수료는 어느 정도 되나요? 1. 기존 단말기 결제 이용 중인 경우 →…" at bounding box center [255, 246] width 511 height 238
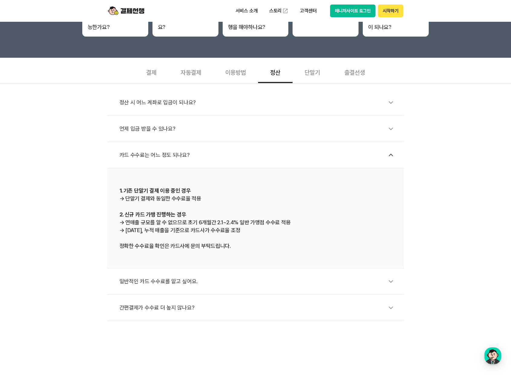
scroll to position [212, 0]
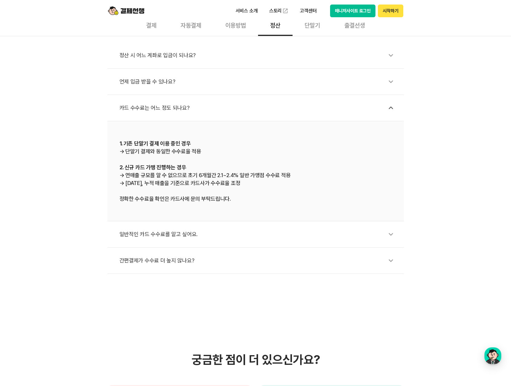
click at [146, 239] on div "일반적인 카드 수수료를 알고 싶어요." at bounding box center [258, 234] width 278 height 14
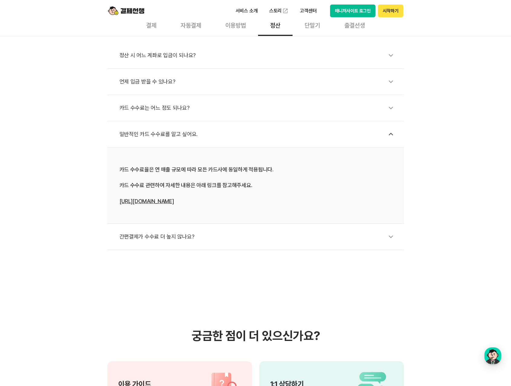
click at [57, 222] on div "정산 시 어느 계좌로 입금이 되나요? 언제 입금 받을 수 있나요? 카드 수수료는 어느 정도 되나요? 일반적인 카드 수수료를 알고 싶어요. 카드…" at bounding box center [255, 143] width 511 height 214
drag, startPoint x: 108, startPoint y: 167, endPoint x: 289, endPoint y: 180, distance: 181.8
click at [289, 180] on li "카드 수수료율은 연 매출 규모에 따라 모든 카드사에 동일하게 적용됩니다. 카드 수수료 관련하여 자세한 내용은 아래 링크를 참고해주세요. htt…" at bounding box center [255, 186] width 296 height 76
click at [243, 196] on div "카드 수수료율은 연 매출 규모에 따라 모든 카드사에 동일하게 적용됩니다. 카드 수수료 관련하여 자세한 내용은 아래 링크를 참고해주세요. htt…" at bounding box center [255, 186] width 272 height 40
click at [149, 201] on link "https://bit.ly/4h9rI8c" at bounding box center [146, 201] width 54 height 6
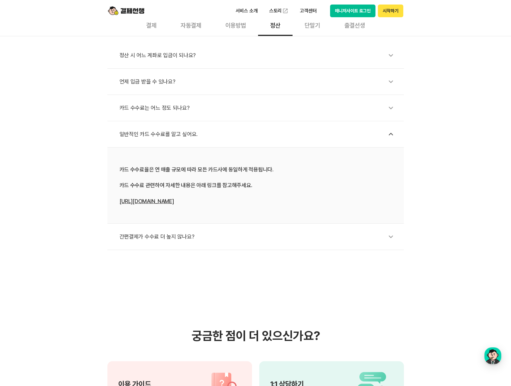
click at [434, 248] on div "정산 시 어느 계좌로 입금이 되나요? 언제 입금 받을 수 있나요? 카드 수수료는 어느 정도 되나요? 일반적인 카드 수수료를 알고 싶어요. 카드…" at bounding box center [255, 143] width 511 height 214
click at [159, 239] on div "간편결제가 수수료 더 높지 않나요?" at bounding box center [258, 237] width 278 height 14
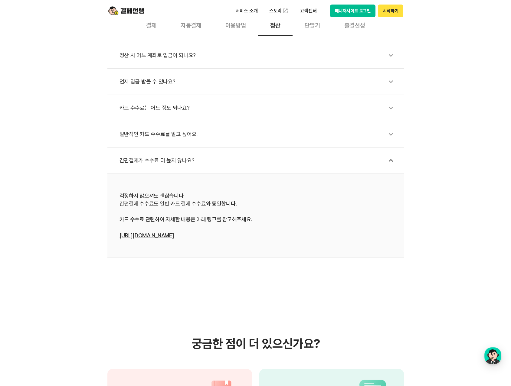
click at [50, 229] on div "정산 시 어느 계좌로 입금이 되나요? 언제 입금 받을 수 있나요? 카드 수수료는 어느 정도 되나요? 일반적인 카드 수수료를 알고 싶어요. 간편…" at bounding box center [255, 147] width 511 height 222
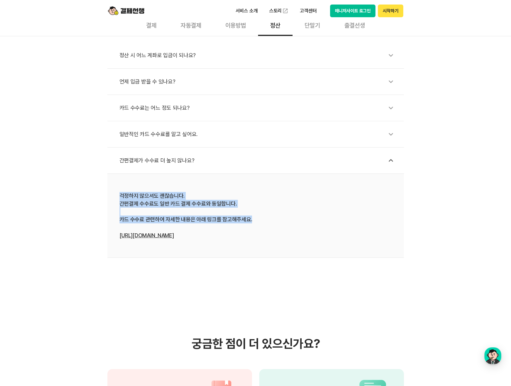
drag, startPoint x: 208, startPoint y: 195, endPoint x: 340, endPoint y: 219, distance: 134.2
click at [340, 219] on li "걱정하지 않으셔도 괜찮습니다. 간편결제 수수료도 일반 카드 결제 수수료와 동일합니다. 카드 수수료 관련하여 자세한 내용은 아래 링크를 참고해주…" at bounding box center [255, 216] width 296 height 84
click at [222, 223] on div "걱정하지 않으셔도 괜찮습니다. 간편결제 수수료도 일반 카드 결제 수수료와 동일합니다. 카드 수수료 관련하여 자세한 내용은 아래 링크를 참고해주…" at bounding box center [255, 215] width 272 height 47
drag, startPoint x: 306, startPoint y: 221, endPoint x: 90, endPoint y: 196, distance: 217.5
click at [90, 196] on div "정산 시 어느 계좌로 입금이 되나요? 언제 입금 받을 수 있나요? 카드 수수료는 어느 정도 되나요? 일반적인 카드 수수료를 알고 싶어요. 간편…" at bounding box center [255, 147] width 511 height 222
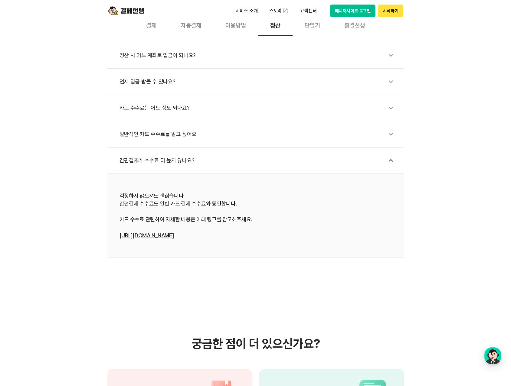
click at [222, 228] on div "걱정하지 않으셔도 괜찮습니다. 간편결제 수수료도 일반 카드 결제 수수료와 동일합니다. 카드 수수료 관련하여 자세한 내용은 아래 링크를 참고해주…" at bounding box center [255, 215] width 272 height 47
drag, startPoint x: 108, startPoint y: 216, endPoint x: 283, endPoint y: 224, distance: 175.5
click at [278, 223] on li "걱정하지 않으셔도 괜찮습니다. 간편결제 수수료도 일반 카드 결제 수수료와 동일합니다. 카드 수수료 관련하여 자세한 내용은 아래 링크를 참고해주…" at bounding box center [255, 216] width 296 height 84
click at [320, 226] on div "걱정하지 않으셔도 괜찮습니다. 간편결제 수수료도 일반 카드 결제 수수료와 동일합니다. 카드 수수료 관련하여 자세한 내용은 아래 링크를 참고해주…" at bounding box center [255, 215] width 272 height 47
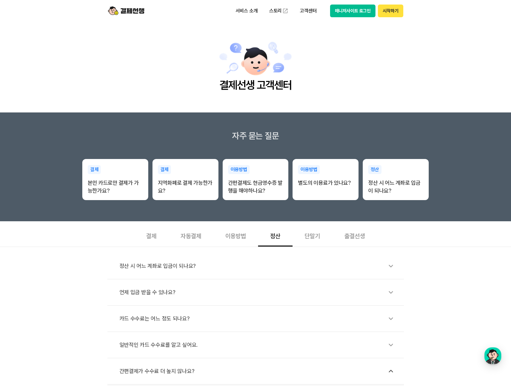
scroll to position [0, 0]
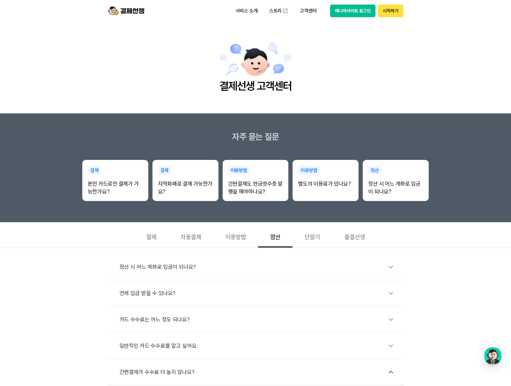
click at [355, 239] on div "출결선생" at bounding box center [354, 236] width 45 height 22
click at [426, 267] on div "출결선생은 어떻게 이용해요? 별도의 이용료가 있나요? 출석체크는 어떻게 할 수 있어요? 부모님 모두에게 알림톡을 보낼 수 있나요? 출결번호 지…" at bounding box center [255, 317] width 511 height 138
click at [309, 238] on div "단말기" at bounding box center [312, 236] width 40 height 22
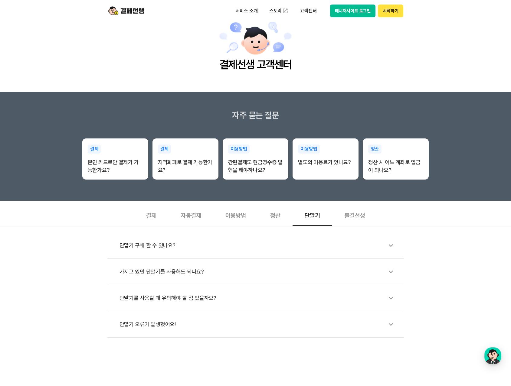
scroll to position [121, 0]
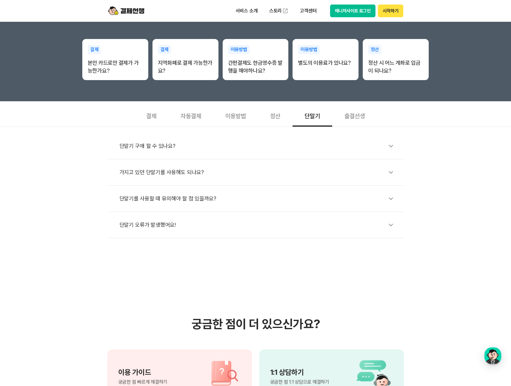
click at [208, 147] on div "단말기 구매 할 수 있나요?" at bounding box center [258, 146] width 278 height 14
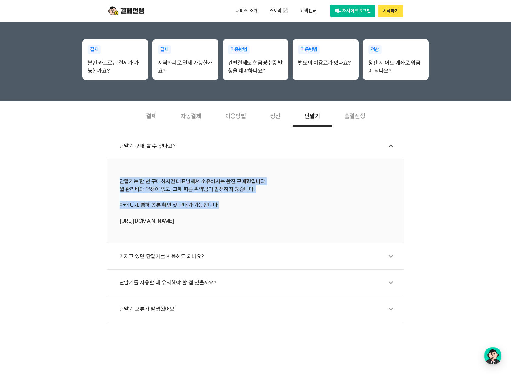
drag, startPoint x: 116, startPoint y: 180, endPoint x: 272, endPoint y: 201, distance: 157.4
click at [272, 201] on li "단말기는 한 번 구매하시면 대표님께서 소유하시는 완전 구매형입니다. 월 관리비와 약정이 없고, 그에 따른 위약금이 발생하지 않습니다. 아래 U…" at bounding box center [255, 201] width 296 height 84
click at [168, 195] on div "단말기는 한 번 구매하시면 대표님께서 소유하시는 완전 구매형입니다. 월 관리비와 약정이 없고, 그에 따른 위약금이 발생하지 않습니다. 아래 U…" at bounding box center [255, 200] width 272 height 47
drag, startPoint x: 221, startPoint y: 197, endPoint x: 105, endPoint y: 179, distance: 117.8
click at [105, 179] on div "단말기 구매 할 수 있나요? 단말기는 한 번 구매하시면 대표님께서 소유하시는 완전 구매형입니다. 월 관리비와 약정이 없고, 그에 따른 위약금이…" at bounding box center [255, 225] width 511 height 196
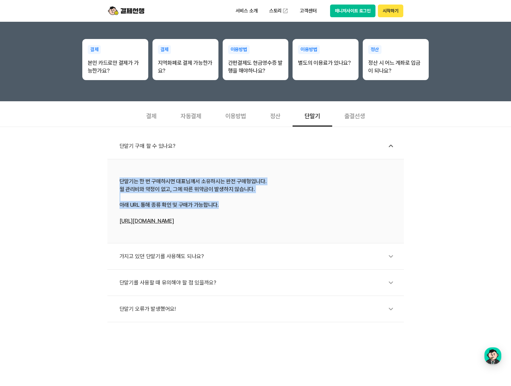
click at [246, 192] on div "단말기는 한 번 구매하시면 대표님께서 소유하시는 완전 구매형입니다. 월 관리비와 약정이 없고, 그에 따른 위약금이 발생하지 않습니다. 아래 U…" at bounding box center [255, 200] width 272 height 47
drag, startPoint x: 276, startPoint y: 189, endPoint x: 112, endPoint y: 178, distance: 164.8
click at [112, 178] on li "단말기는 한 번 구매하시면 대표님께서 소유하시는 완전 구매형입니다. 월 관리비와 약정이 없고, 그에 따른 위약금이 발생하지 않습니다. 아래 U…" at bounding box center [255, 201] width 296 height 84
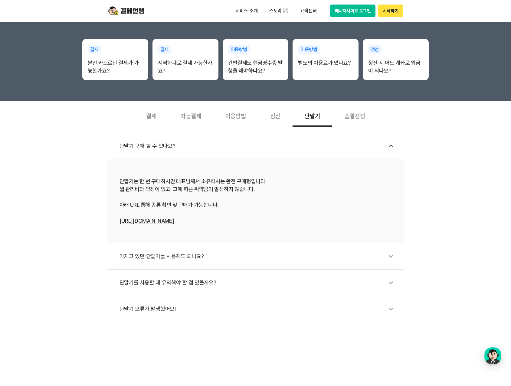
click at [177, 201] on div "단말기는 한 번 구매하시면 대표님께서 소유하시는 완전 구매형입니다. 월 관리비와 약정이 없고, 그에 따른 위약금이 발생하지 않습니다. 아래 U…" at bounding box center [255, 200] width 272 height 47
drag, startPoint x: 115, startPoint y: 199, endPoint x: 265, endPoint y: 202, distance: 150.6
click at [265, 202] on li "단말기는 한 번 구매하시면 대표님께서 소유하시는 완전 구매형입니다. 월 관리비와 약정이 없고, 그에 따른 위약금이 발생하지 않습니다. 아래 U…" at bounding box center [255, 201] width 296 height 84
click at [170, 193] on div "단말기는 한 번 구매하시면 대표님께서 소유하시는 완전 구매형입니다. 월 관리비와 약정이 없고, 그에 따른 위약금이 발생하지 않습니다. 아래 U…" at bounding box center [255, 200] width 272 height 47
click at [171, 219] on link "https://linq.kr:9000/payssam" at bounding box center [146, 221] width 54 height 6
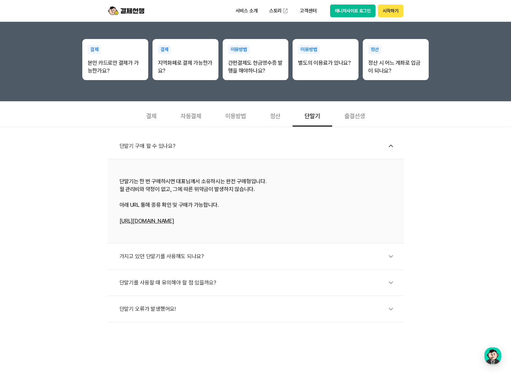
click at [462, 193] on div "단말기 구매 할 수 있나요? 단말기는 한 번 구매하시면 대표님께서 소유하시는 완전 구매형입니다. 월 관리비와 약정이 없고, 그에 따른 위약금이…" at bounding box center [255, 225] width 511 height 196
click at [237, 12] on p "서비스 소개" at bounding box center [246, 10] width 31 height 11
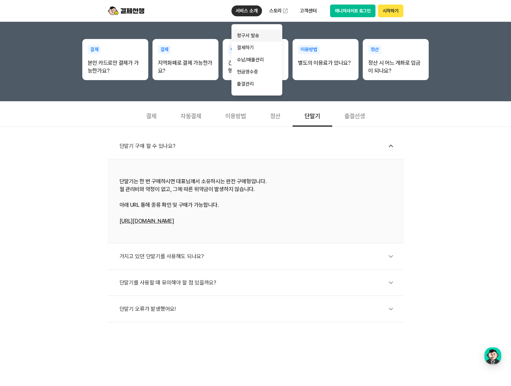
click at [253, 31] on link "청구서 발송" at bounding box center [256, 36] width 51 height 12
